Goal: Find specific page/section: Find specific page/section

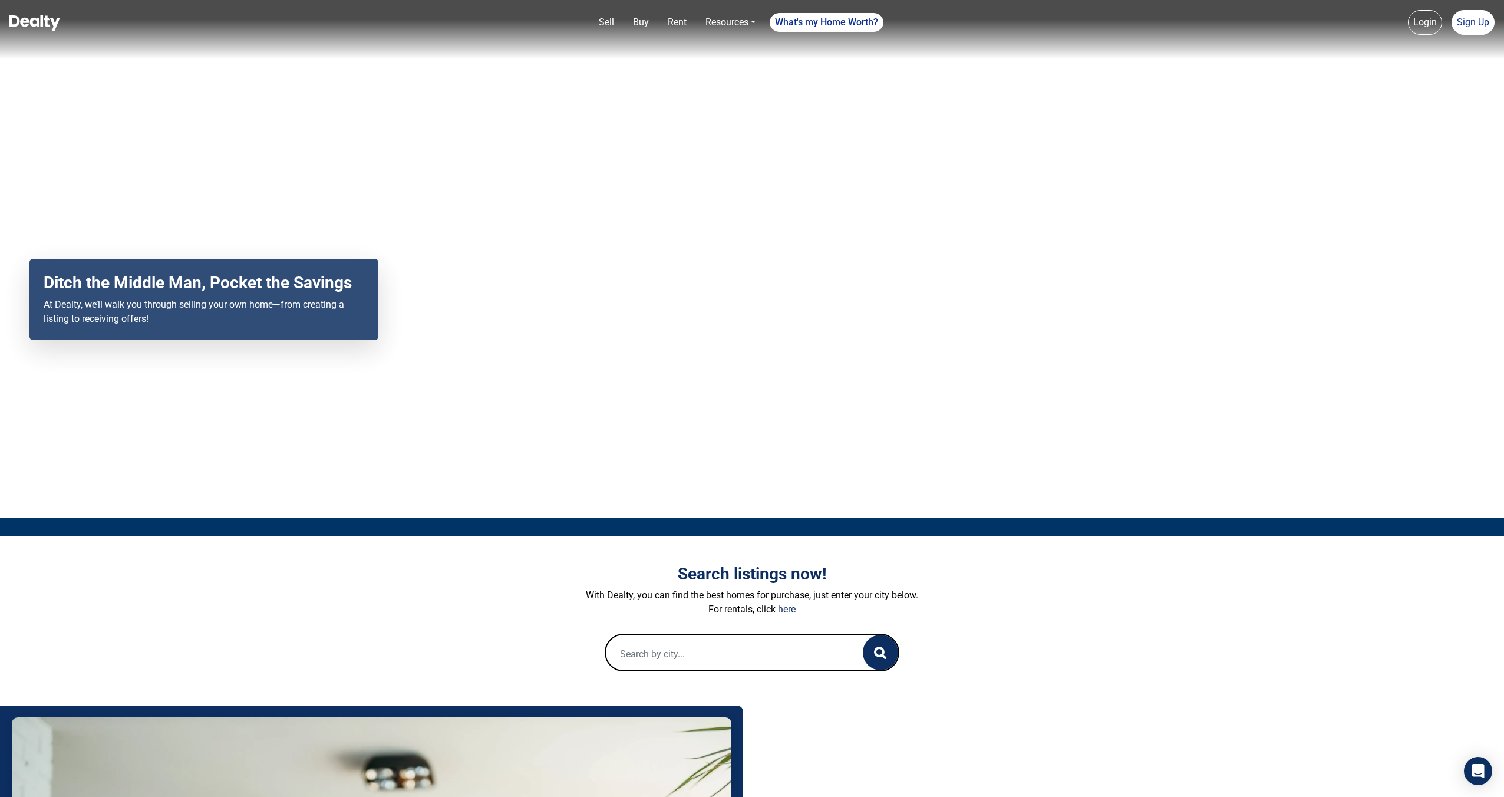
click at [651, 655] on input "text" at bounding box center [722, 654] width 233 height 38
paste input "004a [STREET_ADDRESS][PERSON_NAME]"
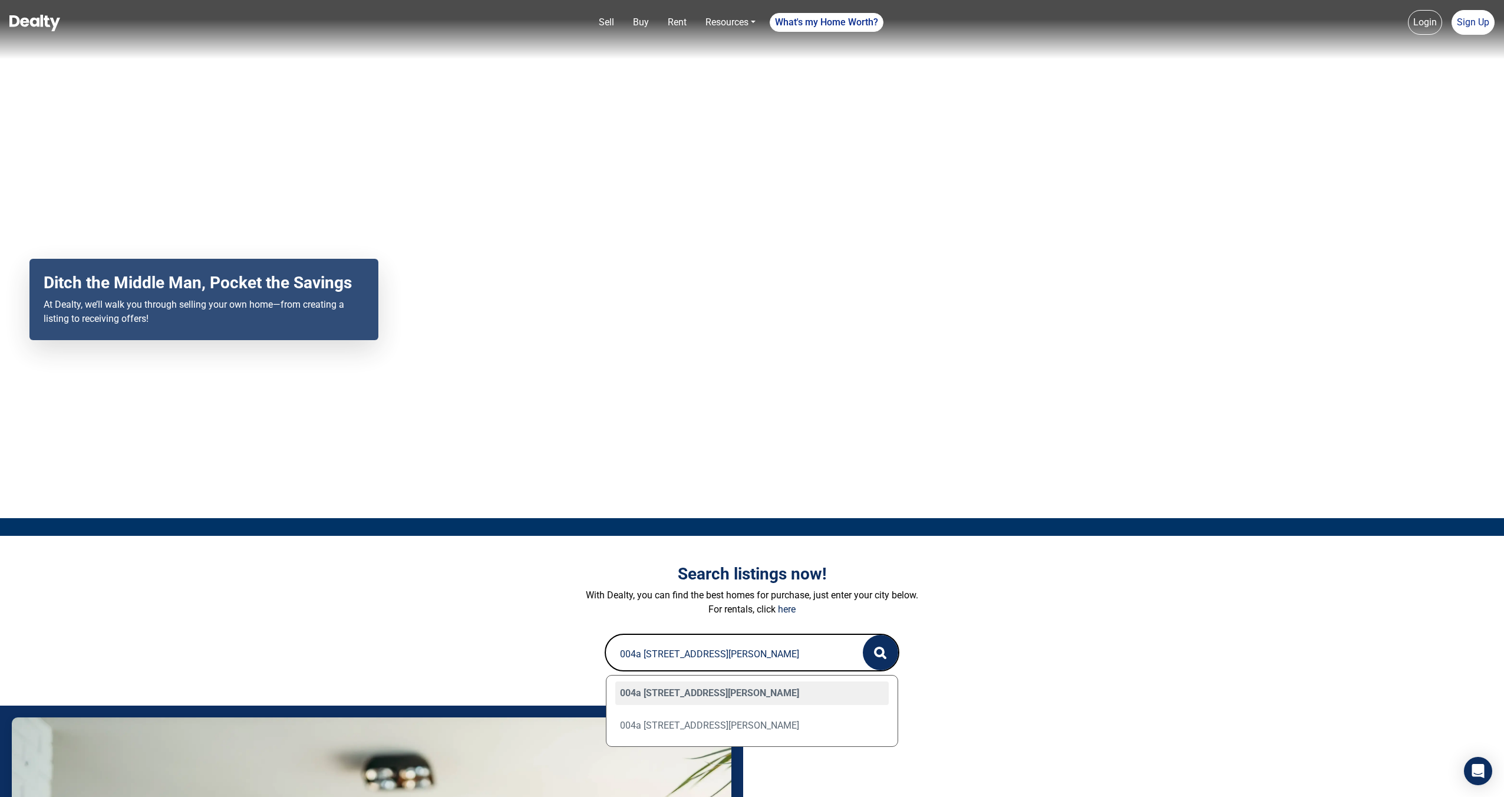
type input "004a [STREET_ADDRESS][PERSON_NAME]"
click at [742, 695] on div "004a E Abyss Way, Prescott, AZ 86303" at bounding box center [751, 693] width 273 height 24
click at [885, 649] on icon "button" at bounding box center [880, 652] width 12 height 12
